Goal: Find specific page/section: Find specific page/section

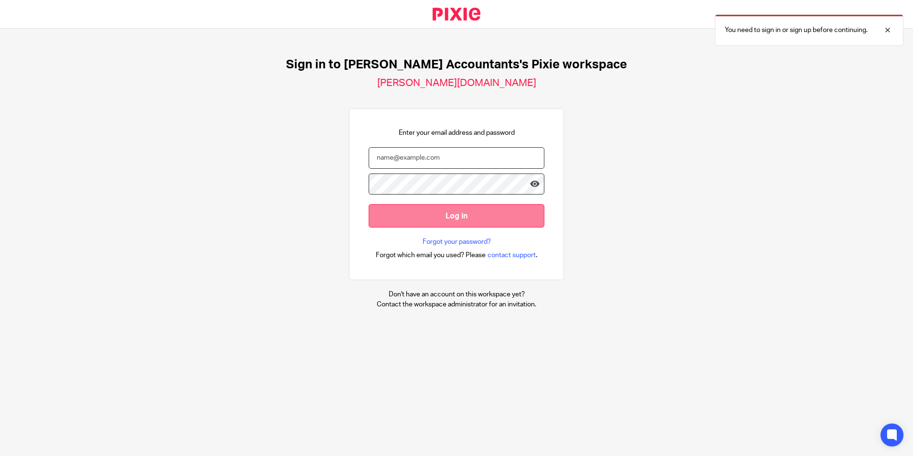
type input "[PERSON_NAME][EMAIL_ADDRESS][DOMAIN_NAME]"
click at [472, 221] on input "Log in" at bounding box center [457, 215] width 176 height 23
type input "sandra@sheilaccountants.ie"
click at [458, 219] on input "Log in" at bounding box center [457, 215] width 176 height 23
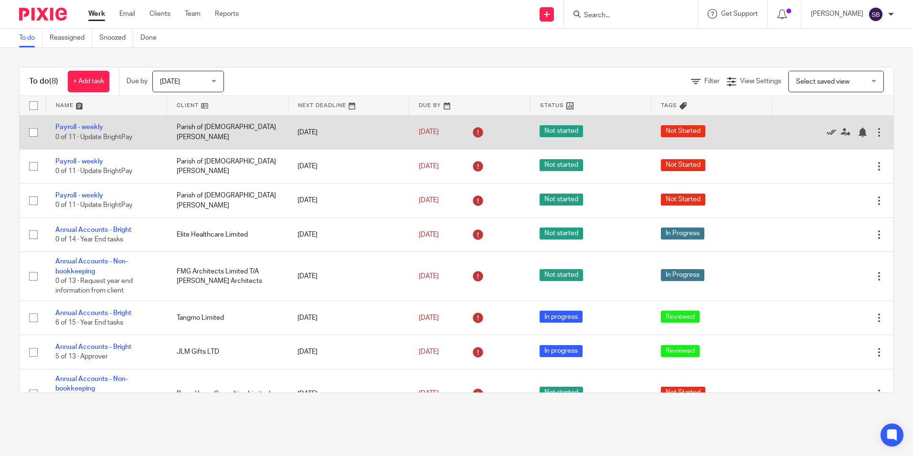
click at [827, 131] on icon at bounding box center [832, 133] width 10 height 10
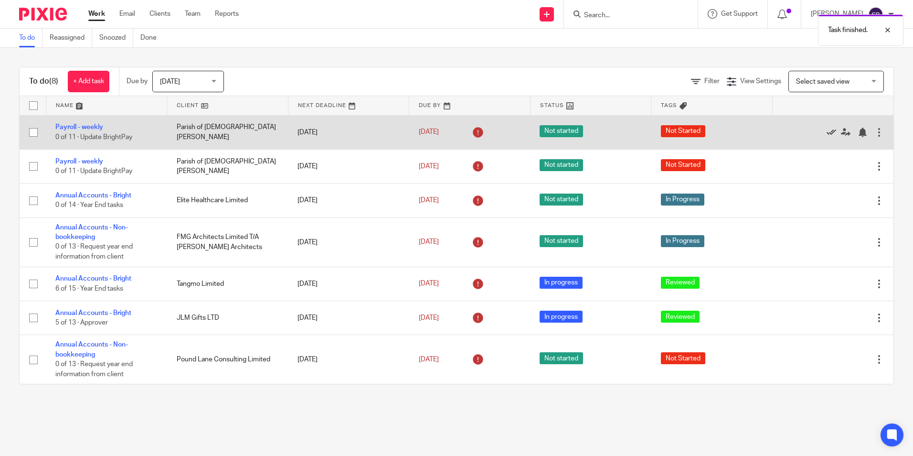
click at [827, 131] on icon at bounding box center [832, 133] width 10 height 10
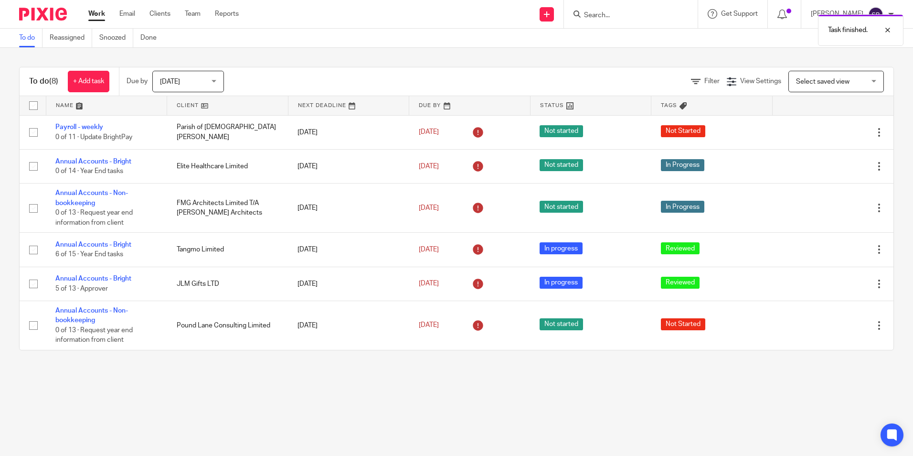
click at [214, 77] on div "Today Today" at bounding box center [188, 81] width 72 height 21
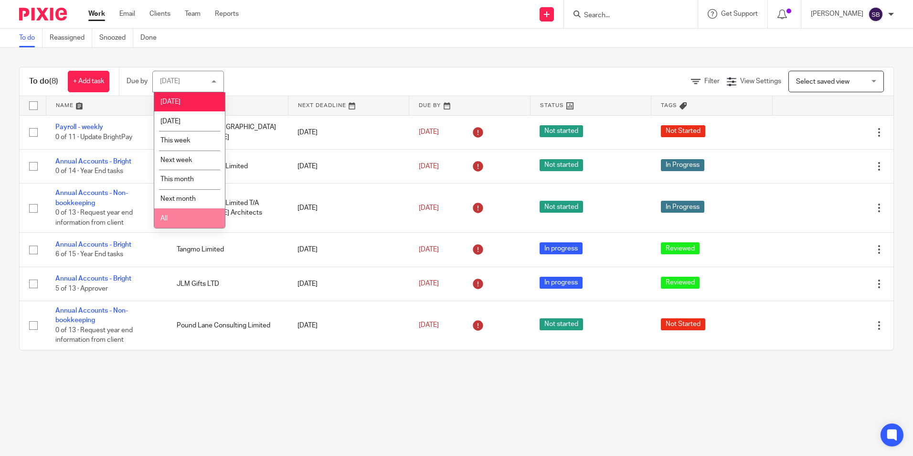
click at [180, 220] on li "All" at bounding box center [189, 218] width 71 height 20
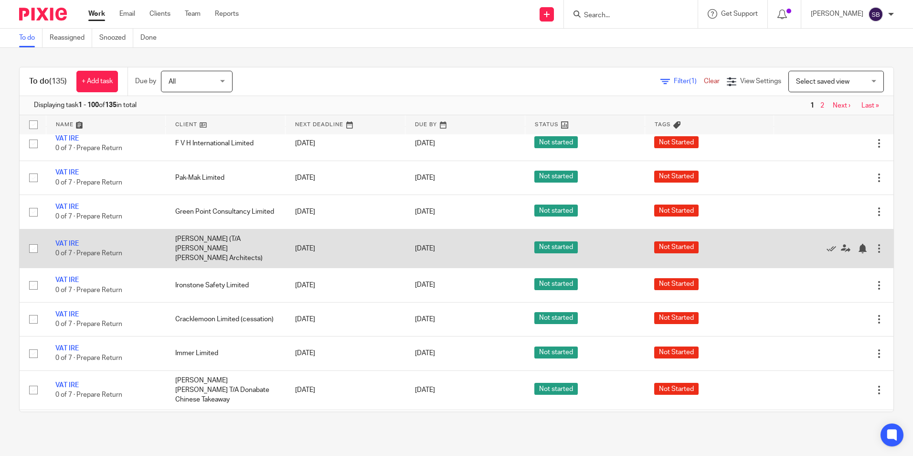
scroll to position [1819, 0]
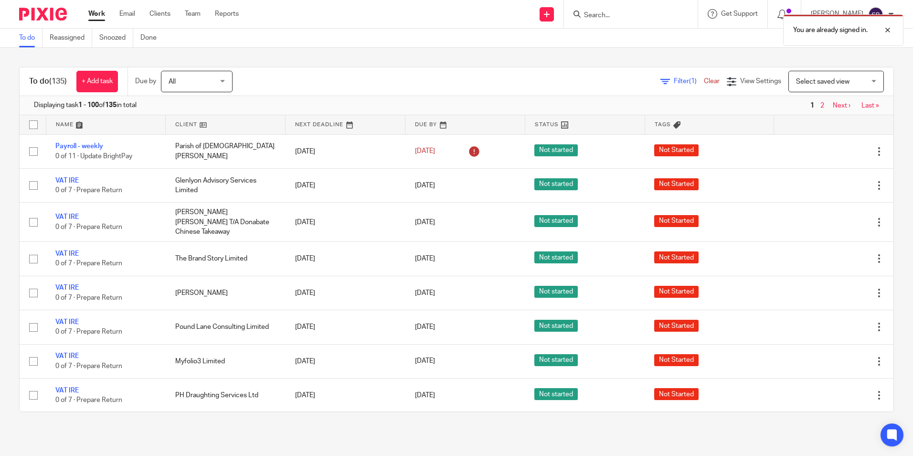
click at [610, 14] on div "You are already signed in." at bounding box center [680, 28] width 447 height 36
click at [602, 14] on div "You are already signed in." at bounding box center [680, 28] width 447 height 36
click at [885, 29] on div at bounding box center [881, 29] width 26 height 11
click at [604, 11] on input "Search" at bounding box center [626, 15] width 86 height 9
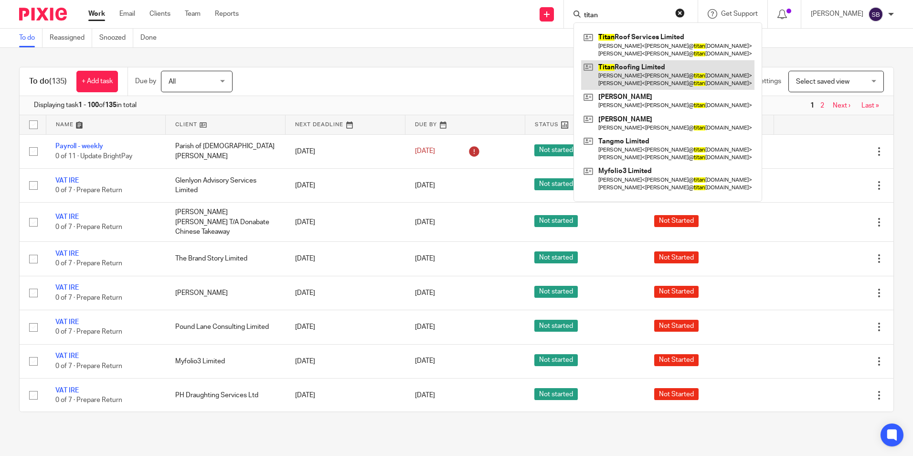
type input "titan"
click at [645, 61] on link at bounding box center [667, 75] width 173 height 30
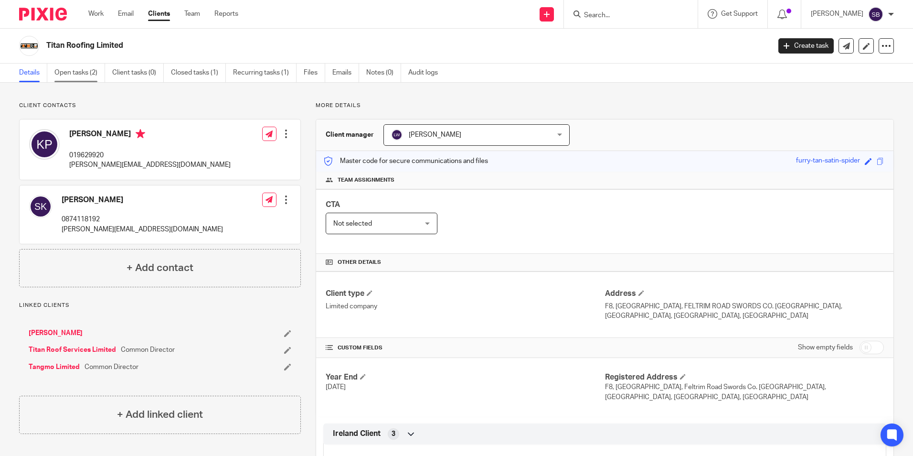
click at [74, 73] on link "Open tasks (2)" at bounding box center [79, 73] width 51 height 19
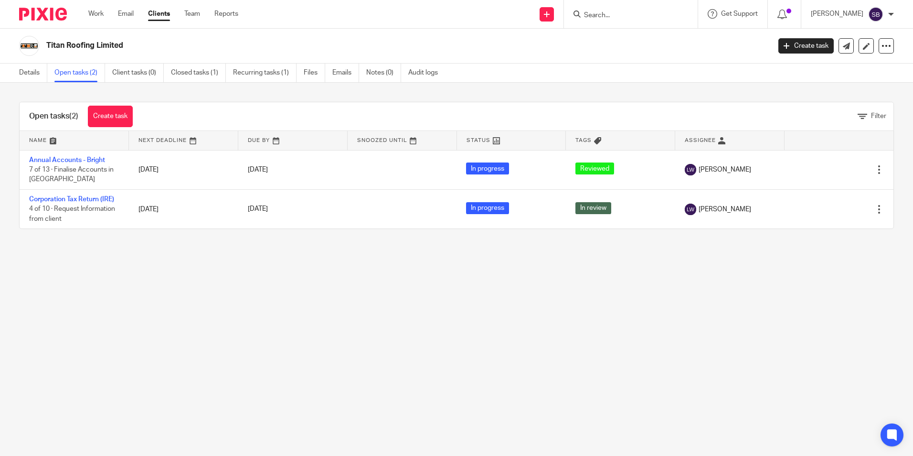
click at [604, 9] on form at bounding box center [634, 14] width 102 height 12
click at [607, 11] on input "Search" at bounding box center [626, 15] width 86 height 9
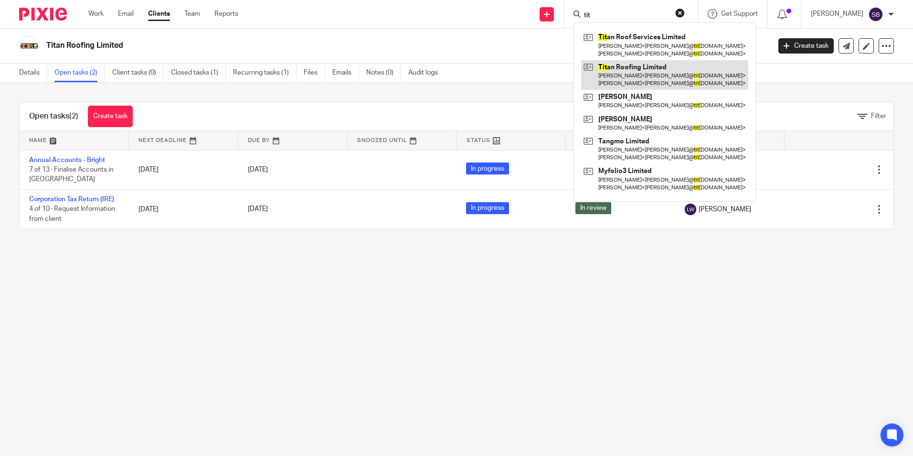
type input "tit"
click at [667, 64] on link at bounding box center [664, 75] width 167 height 30
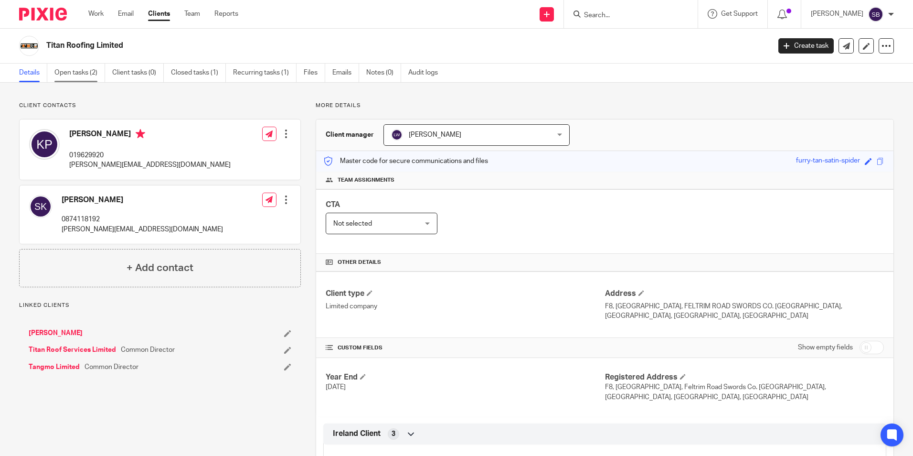
click at [71, 71] on link "Open tasks (2)" at bounding box center [79, 73] width 51 height 19
